Goal: Task Accomplishment & Management: Manage account settings

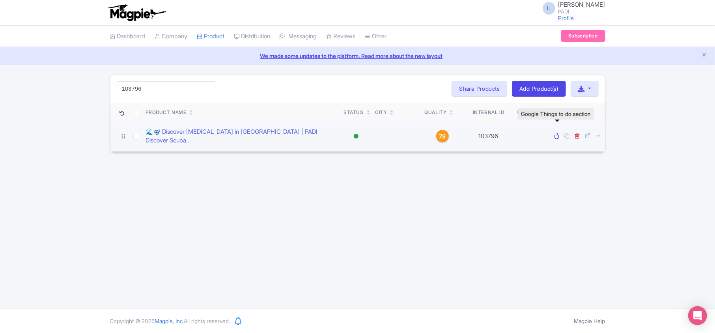
type input "103796"
click at [556, 135] on icon at bounding box center [557, 136] width 4 height 6
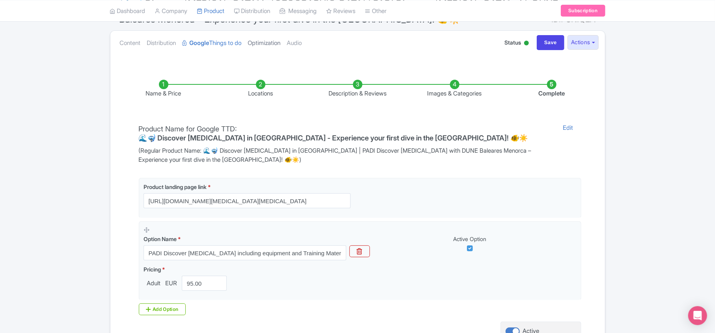
scroll to position [15, 0]
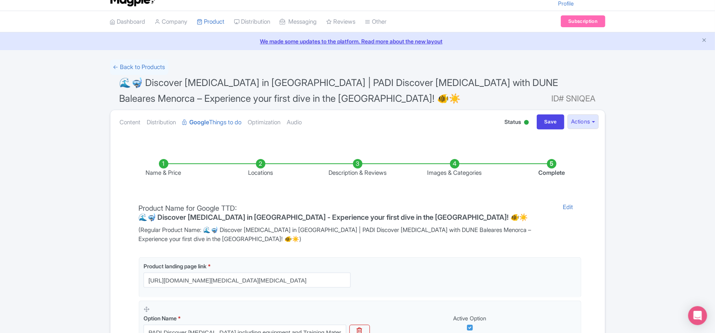
click at [258, 166] on li "Locations" at bounding box center [260, 168] width 97 height 19
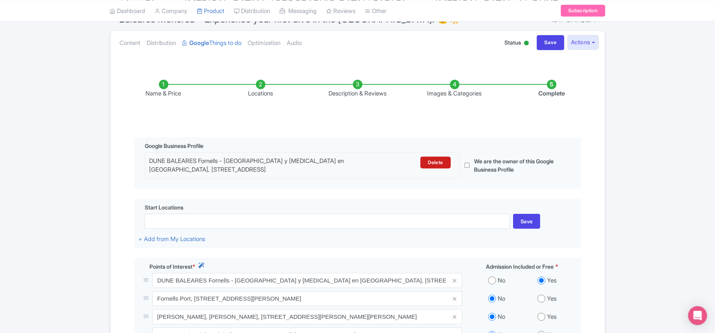
scroll to position [0, 0]
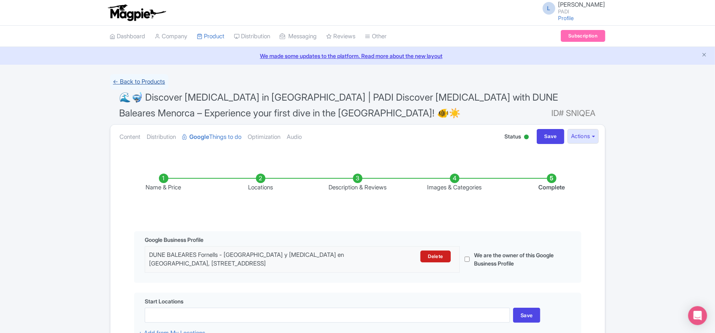
click at [140, 80] on link "← Back to Products" at bounding box center [139, 81] width 58 height 15
